Goal: Information Seeking & Learning: Stay updated

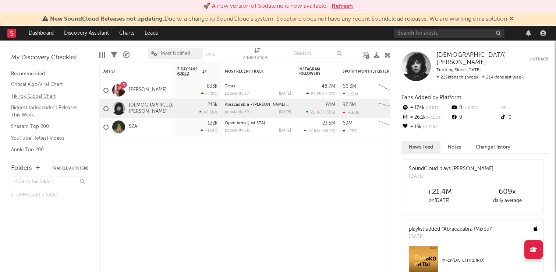
click at [35, 93] on link "TikTok Global Chart" at bounding box center [46, 96] width 70 height 8
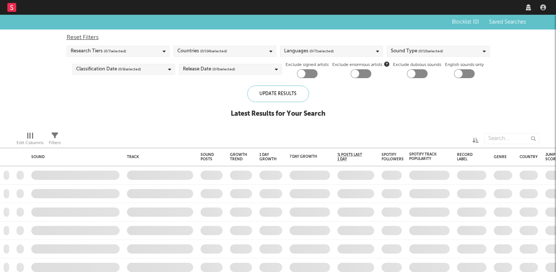
checkbox input "true"
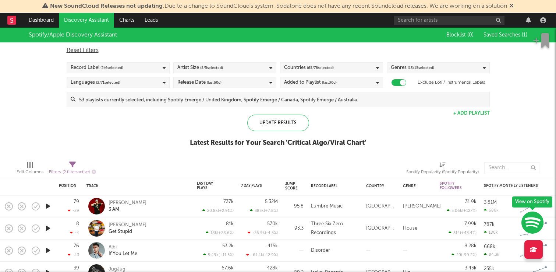
click at [120, 66] on span "( 2 / 6 selected)" at bounding box center [111, 67] width 23 height 9
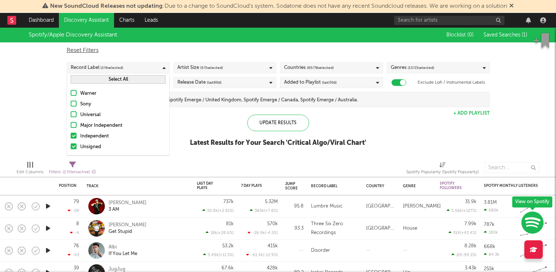
click at [41, 116] on div "Spotify/Apple Discovery Assistant Blocklist ( 0 ) Saved Searches ( 1 ) Reset Fi…" at bounding box center [278, 91] width 556 height 127
